Goal: Communication & Community: Ask a question

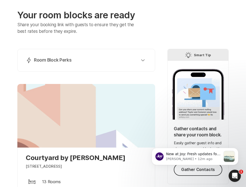
scroll to position [24, 0]
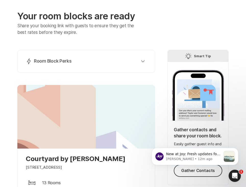
click at [151, 60] on div "Lightning Bolt Room Block Perks Perk 1: 40% Nights Filled Send thank you notes …" at bounding box center [86, 61] width 138 height 23
click at [145, 60] on button "Lightning Bolt Room Block Perks" at bounding box center [86, 61] width 125 height 10
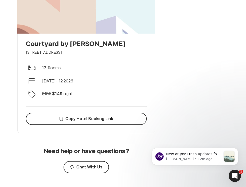
scroll to position [374, 0]
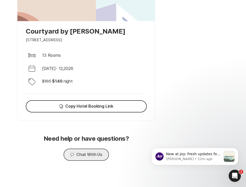
click at [103, 151] on button "Chat Chat With Us" at bounding box center [85, 155] width 45 height 12
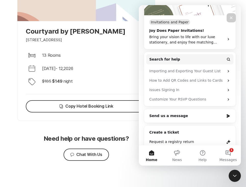
scroll to position [92, 0]
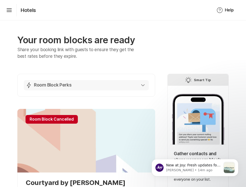
click at [72, 87] on div "Lightning Bolt Room Block Perks" at bounding box center [85, 85] width 119 height 6
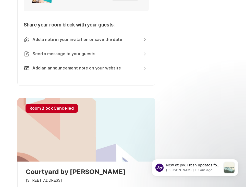
scroll to position [247, 0]
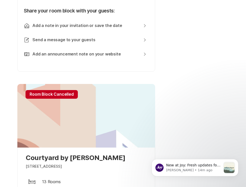
click at [79, 99] on div at bounding box center [86, 116] width 138 height 64
click at [64, 95] on p "Room Block Cancelled" at bounding box center [51, 94] width 52 height 9
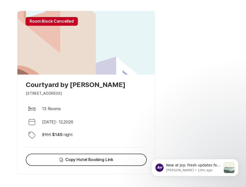
scroll to position [374, 0]
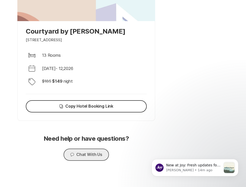
click at [86, 157] on button "Chat Chat With Us" at bounding box center [85, 155] width 45 height 12
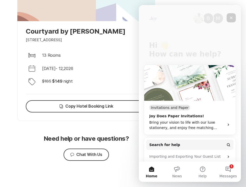
scroll to position [76, 0]
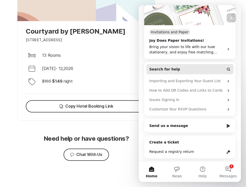
click at [187, 70] on button "Search for help" at bounding box center [189, 69] width 87 height 10
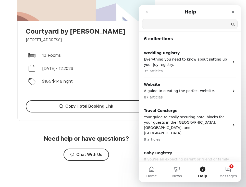
scroll to position [0, 0]
type input "room block"
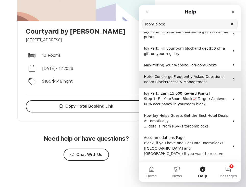
scroll to position [21, 0]
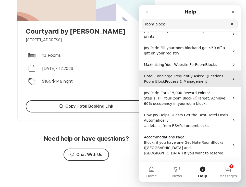
click at [189, 83] on span "Process & Management" at bounding box center [186, 82] width 42 height 4
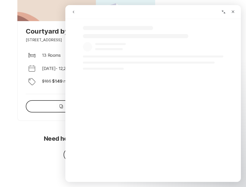
select select "en"
click at [235, 9] on div "Close" at bounding box center [232, 11] width 9 height 9
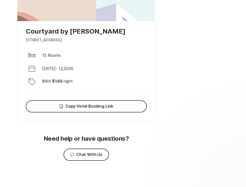
scroll to position [0, 0]
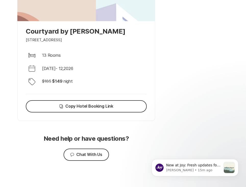
select select "en"
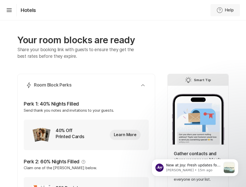
click at [217, 10] on icon "Help" at bounding box center [219, 10] width 6 height 6
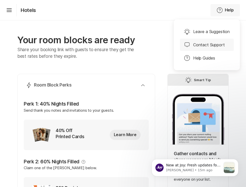
click at [205, 41] on div "Notification Bubble Contact Support" at bounding box center [207, 45] width 54 height 12
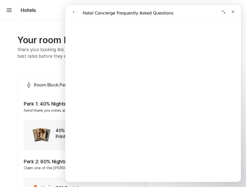
scroll to position [344, 0]
click at [234, 10] on icon "Close" at bounding box center [233, 12] width 4 height 4
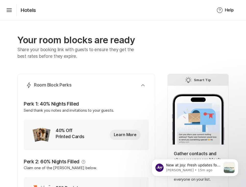
scroll to position [0, 0]
click at [11, 7] on icon "Hamburger" at bounding box center [9, 10] width 8 height 8
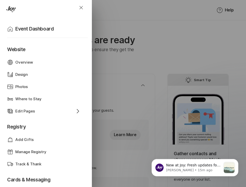
click at [113, 77] on div "Close Home Event Dashboard Website Web Globe Overview Design Design Photos Phot…" at bounding box center [123, 93] width 246 height 187
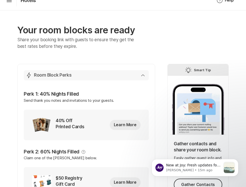
click at [143, 79] on button "Lightning Bolt Room Block Perks" at bounding box center [86, 75] width 125 height 10
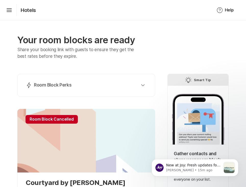
click at [15, 10] on div "Hamburger Hotels" at bounding box center [20, 10] width 32 height 12
click at [10, 10] on icon "Hamburger" at bounding box center [9, 10] width 8 height 8
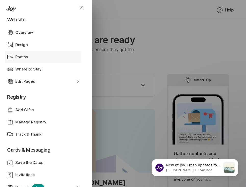
scroll to position [31, 0]
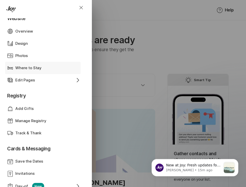
click at [26, 64] on div "Bed Where to Stay" at bounding box center [43, 68] width 73 height 12
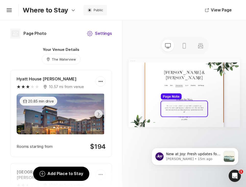
click at [101, 33] on button "Settings Settings" at bounding box center [99, 34] width 37 height 12
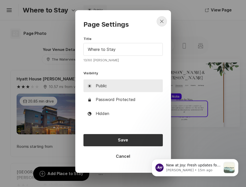
click at [164, 19] on icon "Close" at bounding box center [162, 21] width 6 height 6
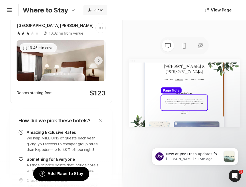
scroll to position [415, 0]
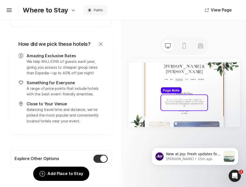
click at [102, 155] on div at bounding box center [100, 159] width 14 height 8
click at [15, 155] on input "Explore Other Options" at bounding box center [15, 155] width 0 height 0
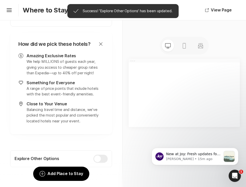
click at [102, 155] on div at bounding box center [100, 159] width 14 height 8
click at [15, 155] on input "Explore Other Options" at bounding box center [15, 155] width 0 height 0
checkbox input "true"
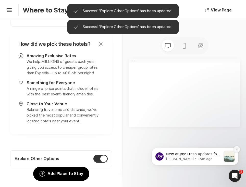
click at [236, 150] on icon "Dismiss notification" at bounding box center [236, 149] width 3 height 3
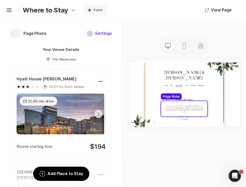
click at [94, 36] on button "Settings Settings" at bounding box center [99, 34] width 37 height 12
type textarea "x"
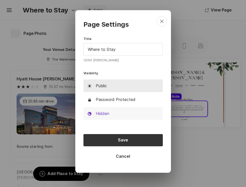
scroll to position [11, 0]
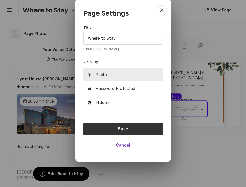
click at [130, 148] on button "Cancel" at bounding box center [122, 145] width 79 height 12
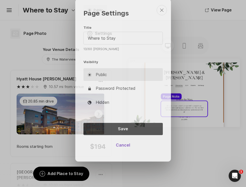
scroll to position [0, 0]
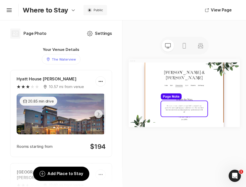
click at [59, 56] on div "Map Marker The Waterview" at bounding box center [61, 59] width 38 height 10
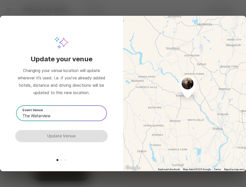
click at [182, 8] on div "Joy Ai V2 Update your venue Changing your venue location will update wherever i…" at bounding box center [123, 93] width 246 height 187
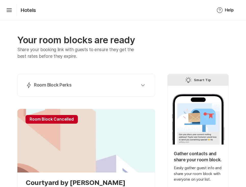
click at [96, 95] on div "Lightning Bolt Room Block Perks Perk 1: 40% Nights Filled Send thank you notes …" at bounding box center [86, 85] width 138 height 23
click at [143, 85] on icon "button" at bounding box center [143, 85] width 4 height 2
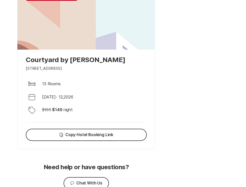
scroll to position [374, 0]
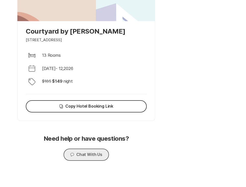
click at [85, 158] on button "Chat Chat With Us" at bounding box center [85, 155] width 45 height 12
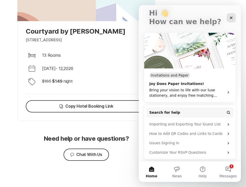
scroll to position [33, 0]
click at [229, 175] on span "Messages" at bounding box center [228, 177] width 18 height 4
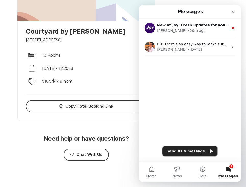
click at [189, 148] on button "Send us a message" at bounding box center [189, 151] width 55 height 10
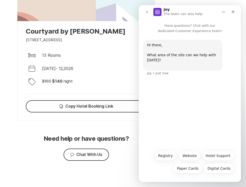
click at [174, 139] on div "Hi there, What area of the site can we help with [DATE]? ​ Joy • Just now" at bounding box center [190, 91] width 102 height 114
click at [161, 136] on div "Hi there, What area of the site can we help with [DATE]? ​ Joy • Just now" at bounding box center [190, 91] width 102 height 114
click at [163, 76] on div "Hi there, What area of the site can we help with [DATE]? ​ Joy • Just now" at bounding box center [190, 61] width 94 height 42
click at [211, 157] on button "Hotel Support" at bounding box center [218, 156] width 32 height 10
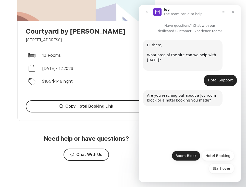
click at [189, 156] on button "Room Block" at bounding box center [186, 156] width 29 height 10
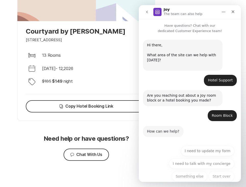
scroll to position [8, 0]
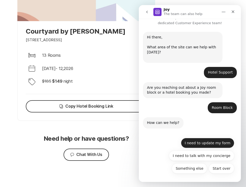
drag, startPoint x: 191, startPoint y: 169, endPoint x: 187, endPoint y: 144, distance: 25.0
click at [187, 144] on div "Start over I need to update my form I need to talk with my concierge Something …" at bounding box center [189, 157] width 89 height 38
click at [195, 143] on button "I need to update my form" at bounding box center [207, 143] width 53 height 10
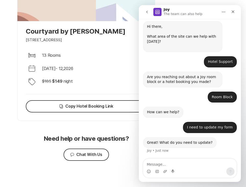
scroll to position [18, 0]
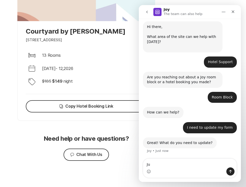
type textarea "J"
type textarea "Dates [DATE]-[DATE]"
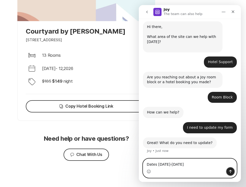
click at [228, 169] on button "Send a message…" at bounding box center [230, 172] width 8 height 8
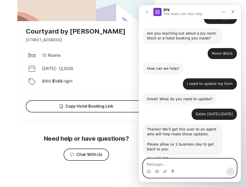
scroll to position [69, 0]
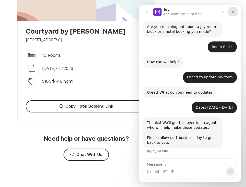
click at [233, 12] on icon "Close" at bounding box center [232, 11] width 3 height 3
